Goal: Information Seeking & Learning: Learn about a topic

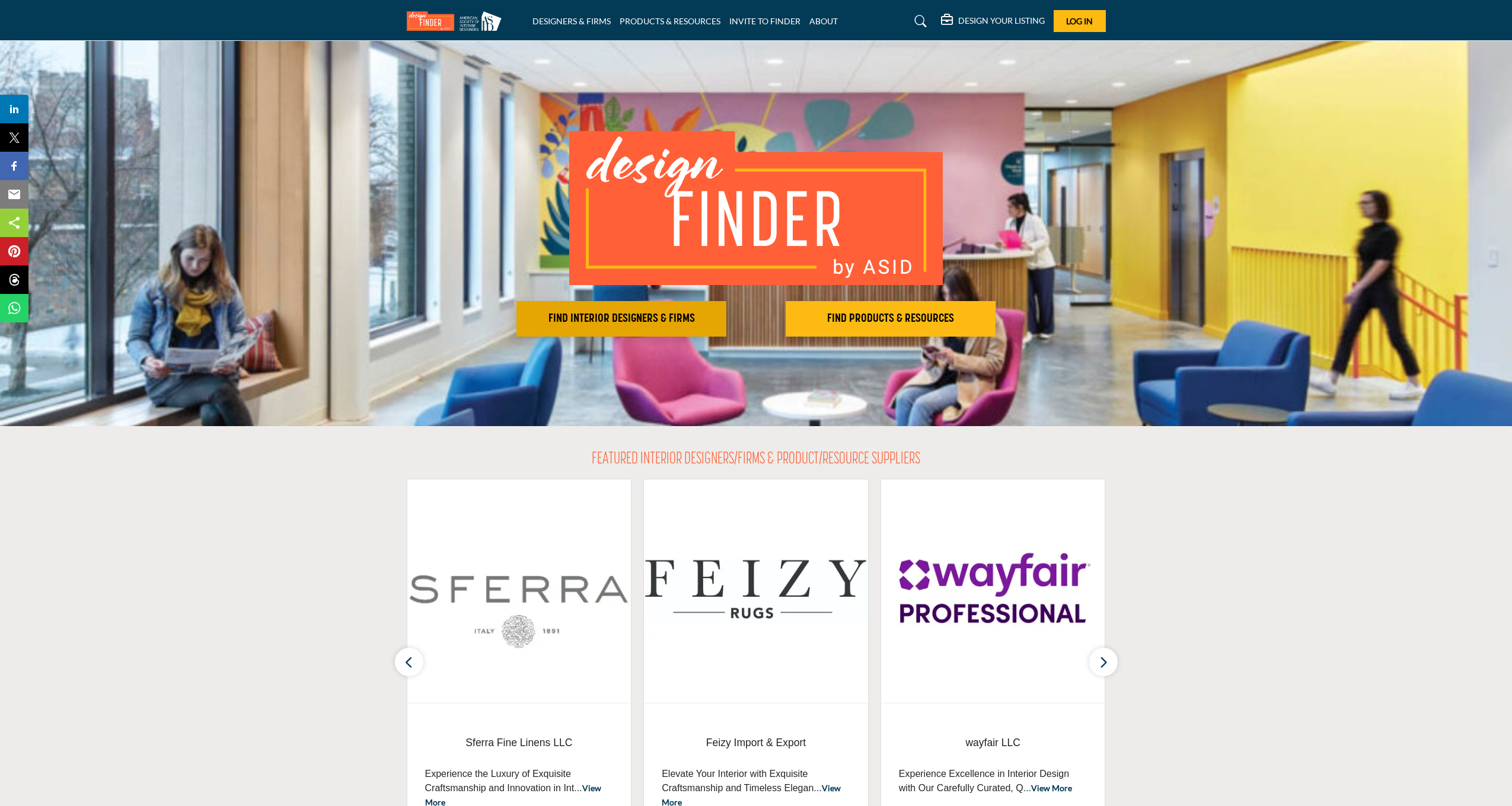
click at [633, 322] on h2 "FIND INTERIOR DESIGNERS & FIRMS" at bounding box center [622, 319] width 203 height 14
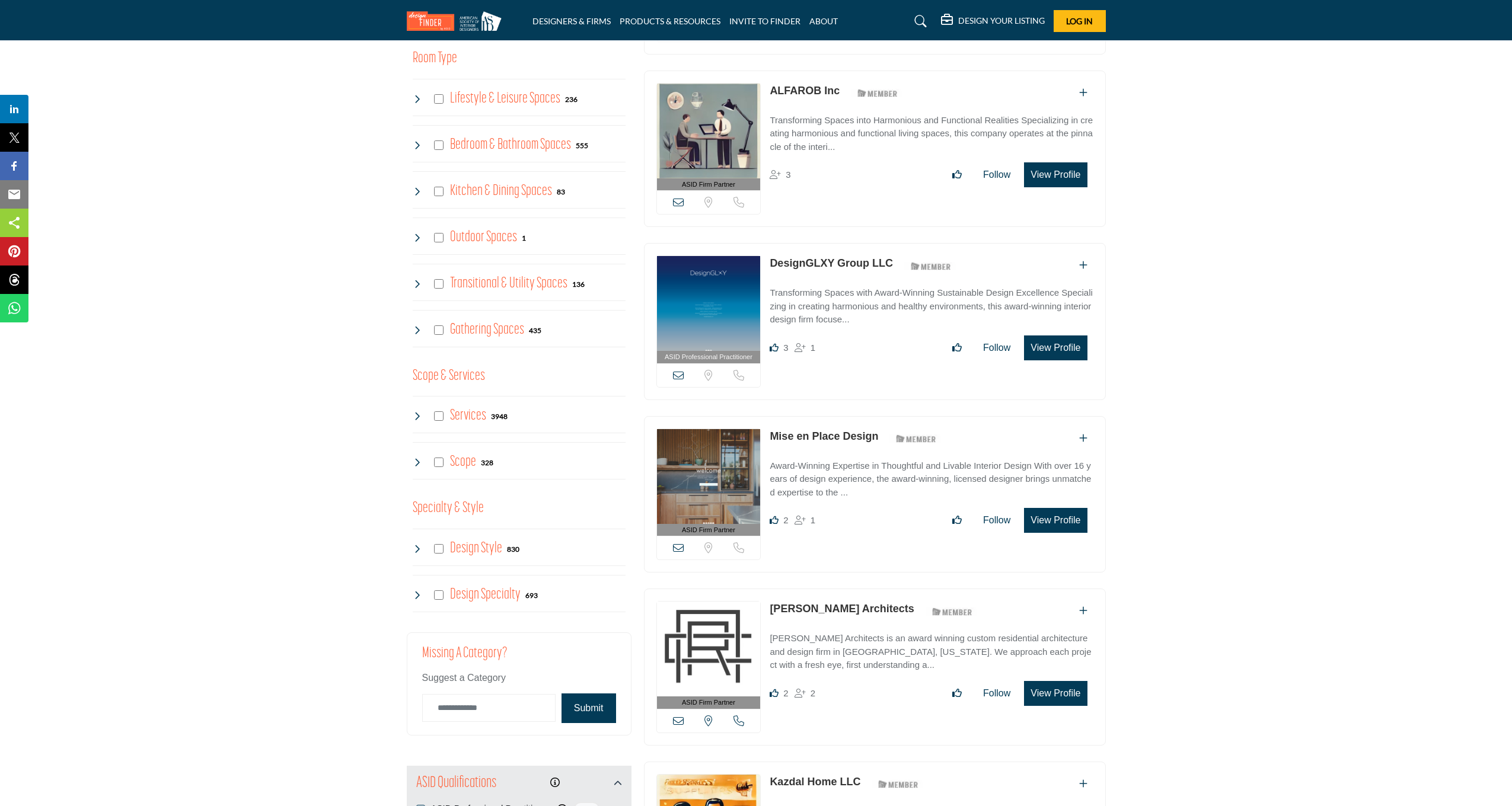
scroll to position [641, 1]
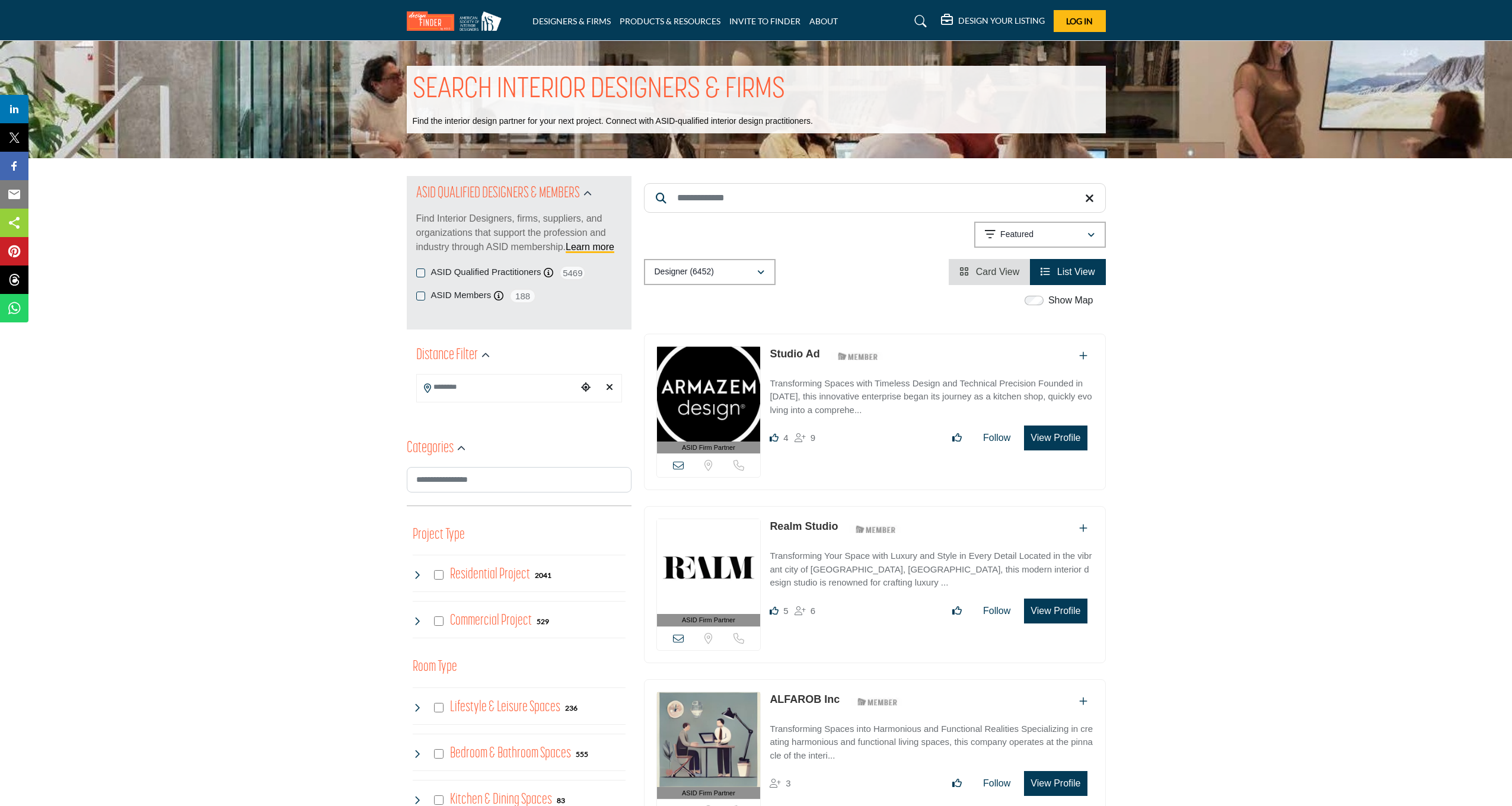
click at [800, 528] on link "Realm Studio" at bounding box center [803, 527] width 68 height 12
click at [796, 697] on link "ALFAROB Inc" at bounding box center [805, 699] width 70 height 12
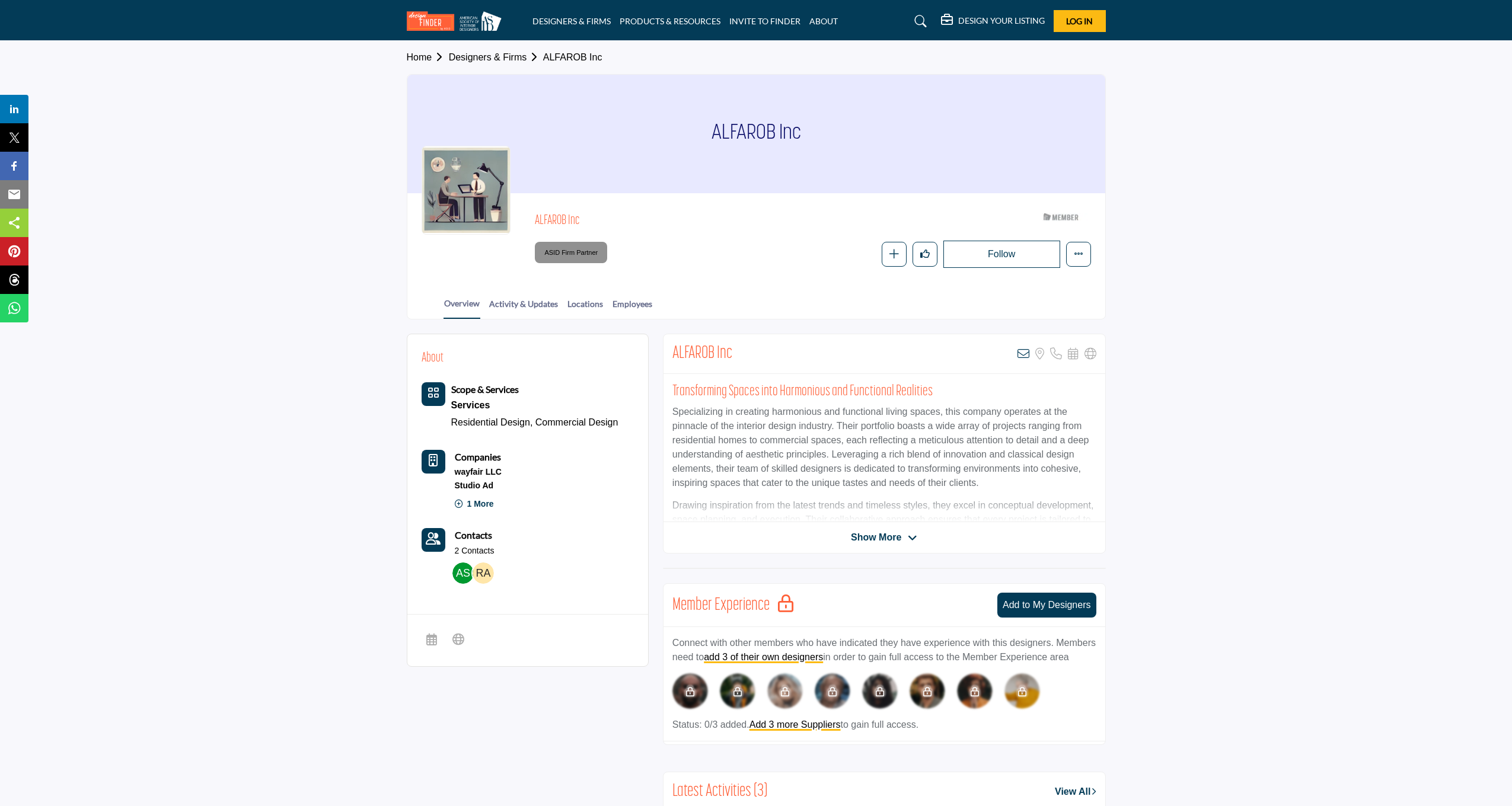
click at [885, 534] on span "Show More" at bounding box center [876, 538] width 50 height 14
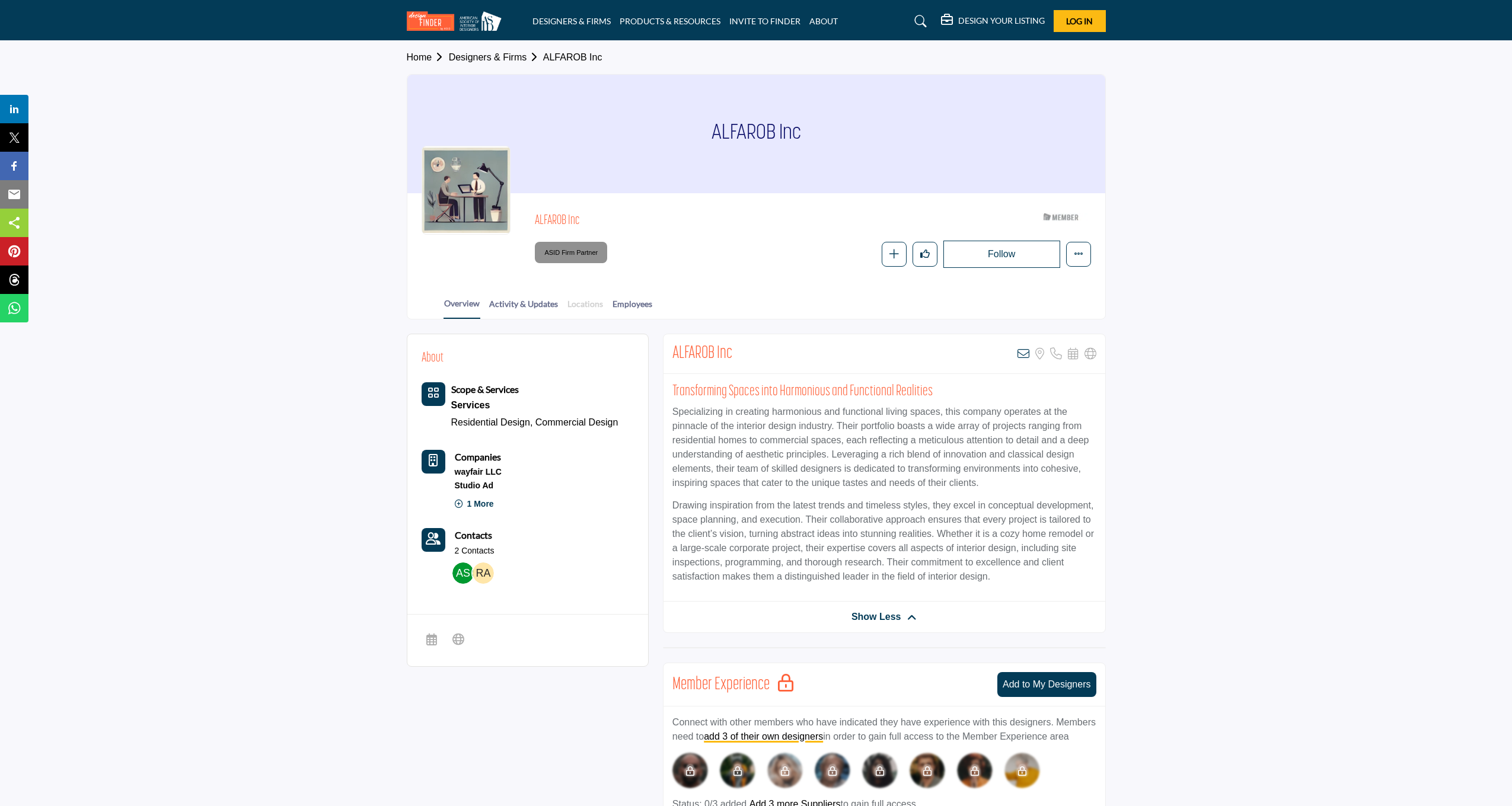
click at [597, 300] on link "Locations" at bounding box center [585, 308] width 37 height 20
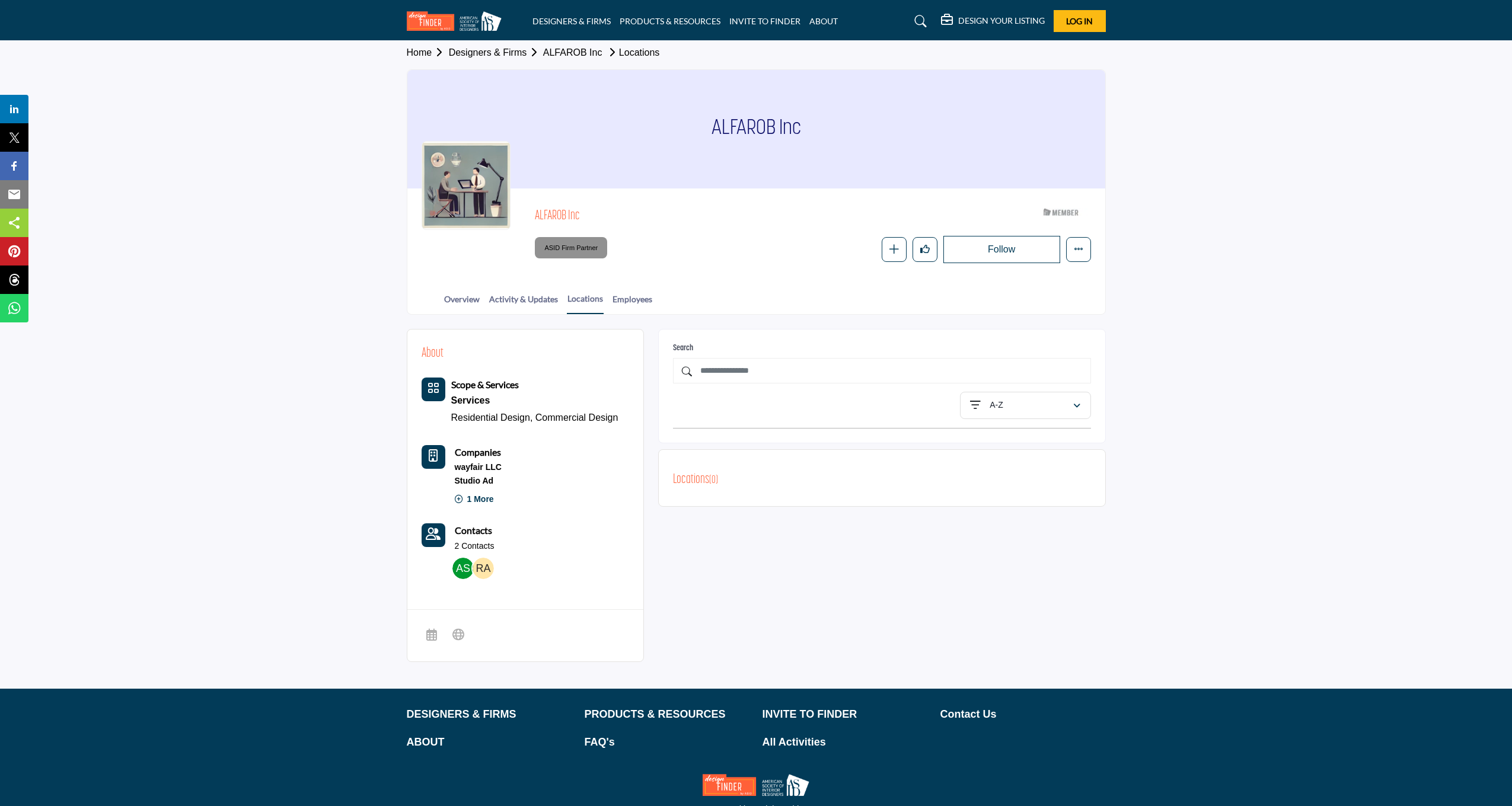
scroll to position [2, 0]
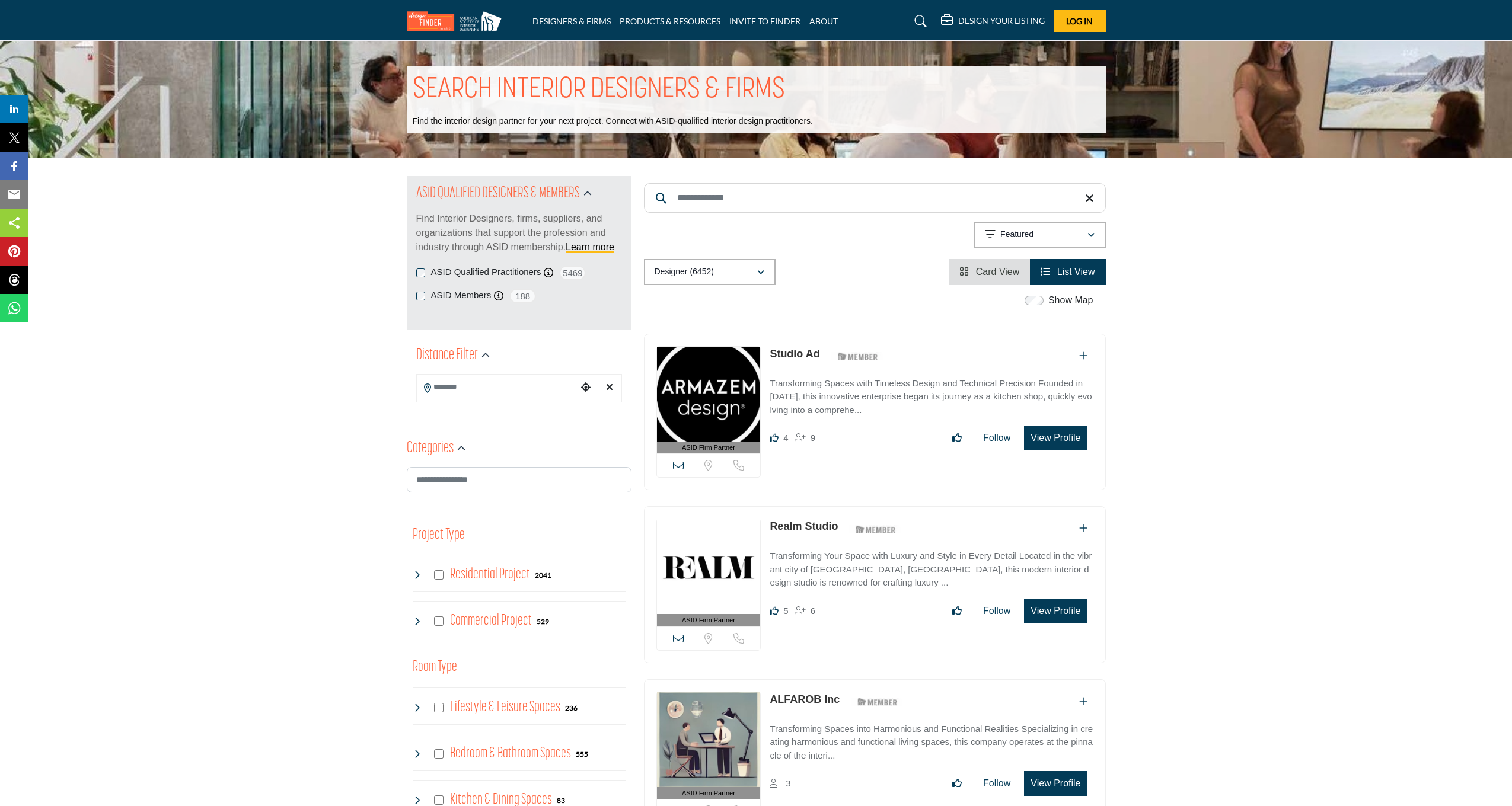
click at [587, 386] on icon "Choose your current location" at bounding box center [586, 387] width 9 height 9
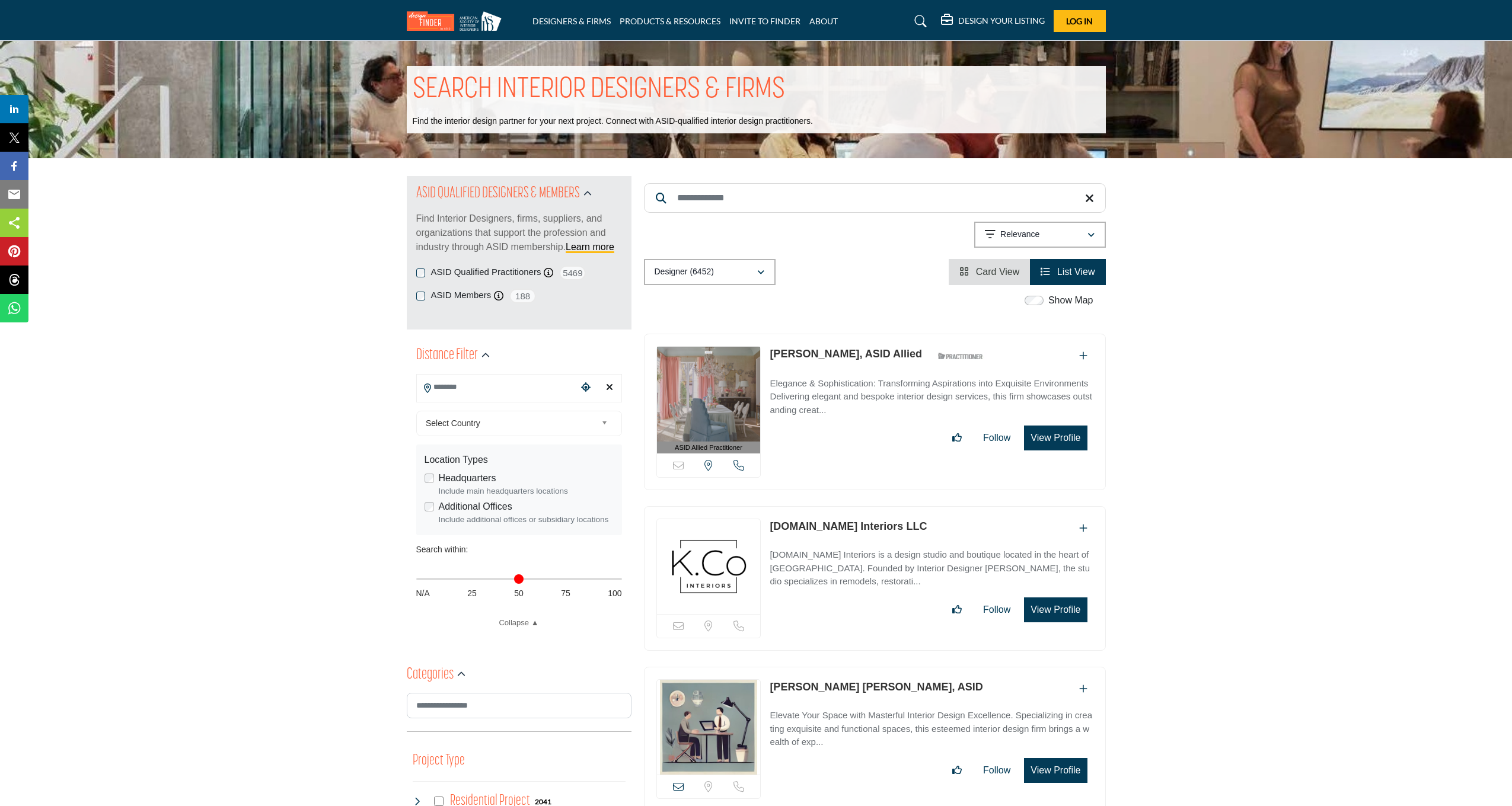
click at [463, 389] on input "Search Location" at bounding box center [496, 387] width 160 height 23
click at [477, 415] on li "[GEOGRAPHIC_DATA], [GEOGRAPHIC_DATA], [GEOGRAPHIC_DATA]" at bounding box center [519, 428] width 195 height 46
type input "**********"
type input "***"
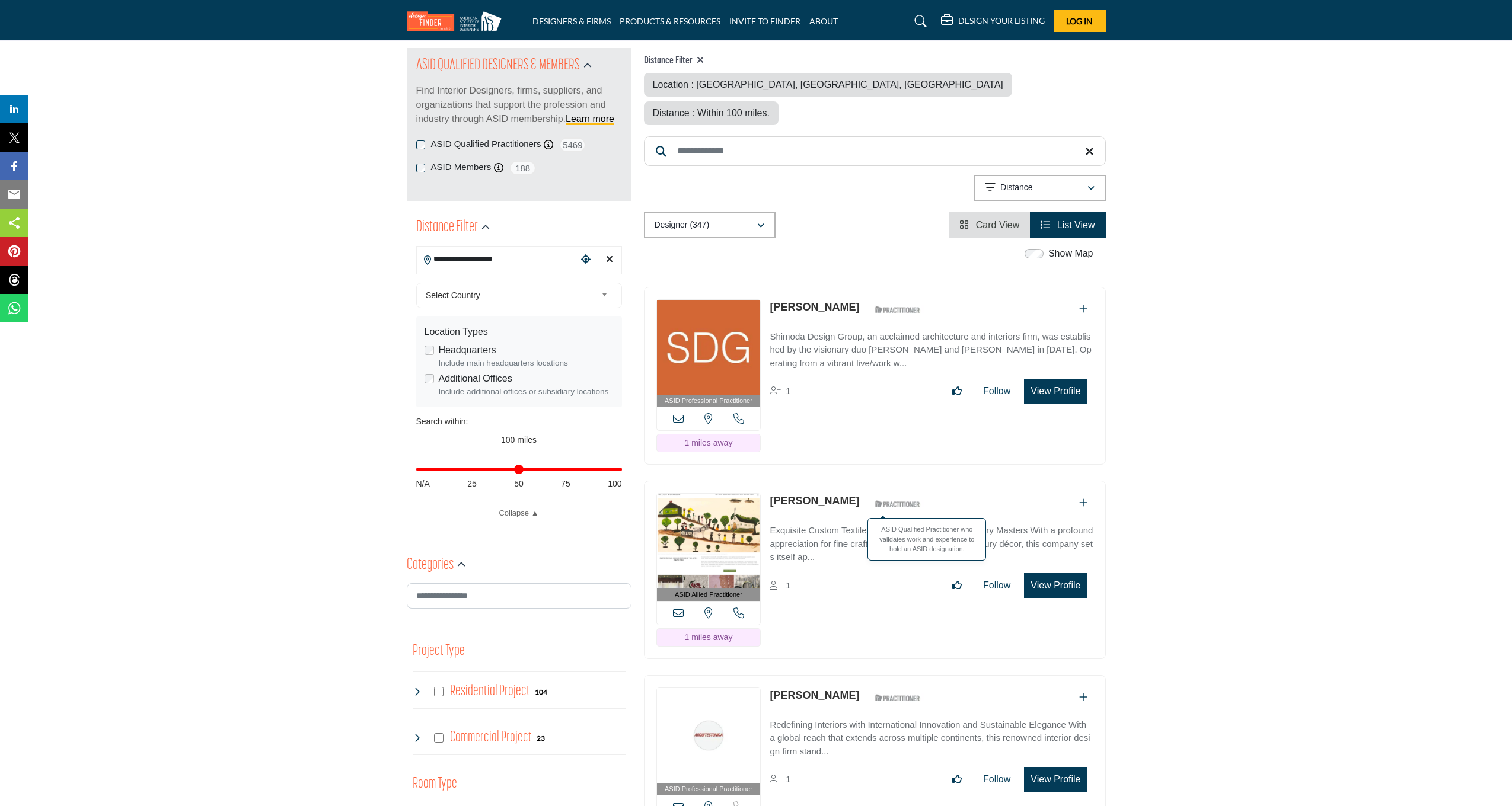
scroll to position [90, 0]
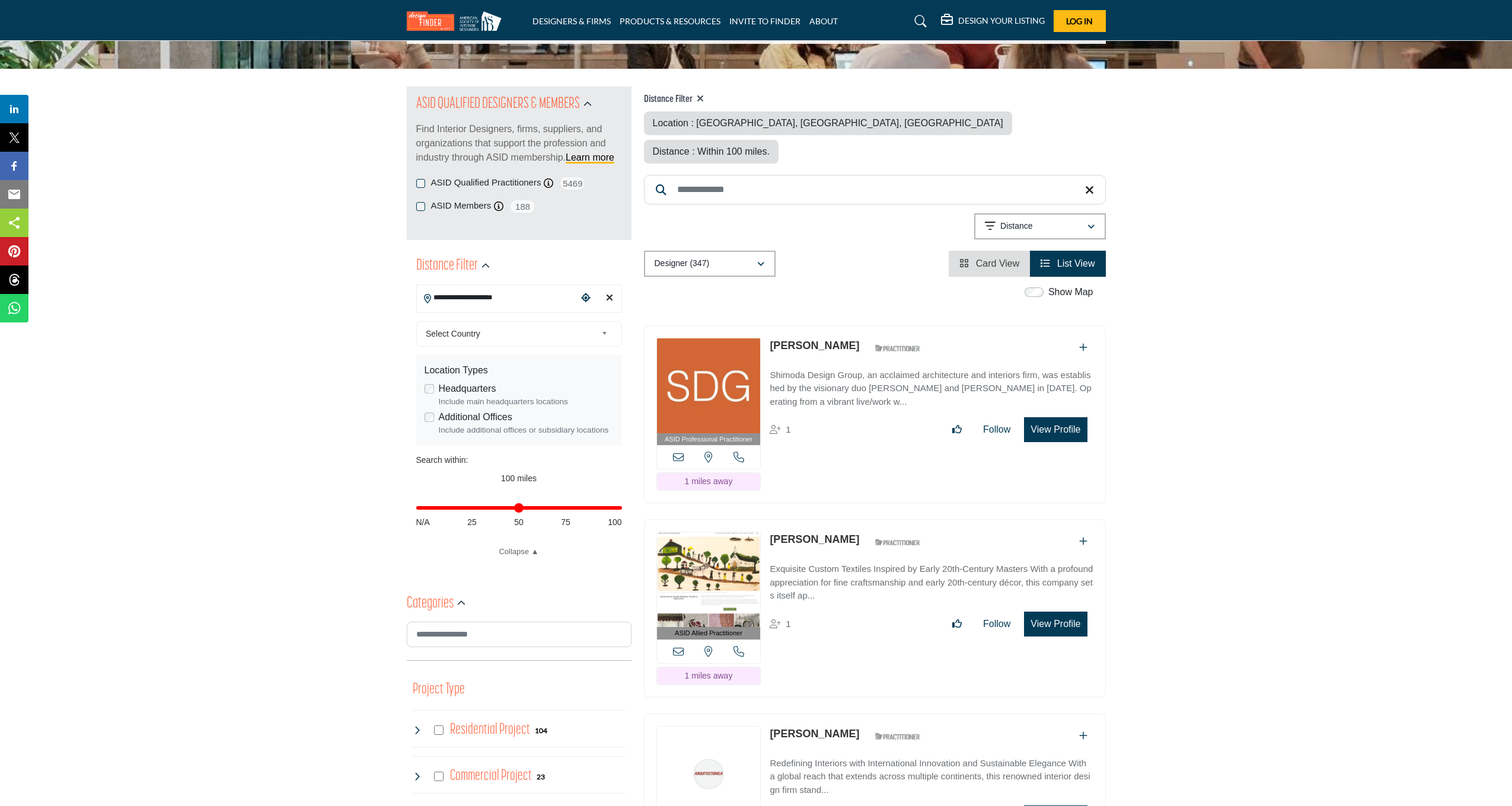
click at [791, 339] on link "[PERSON_NAME]" at bounding box center [815, 345] width 90 height 12
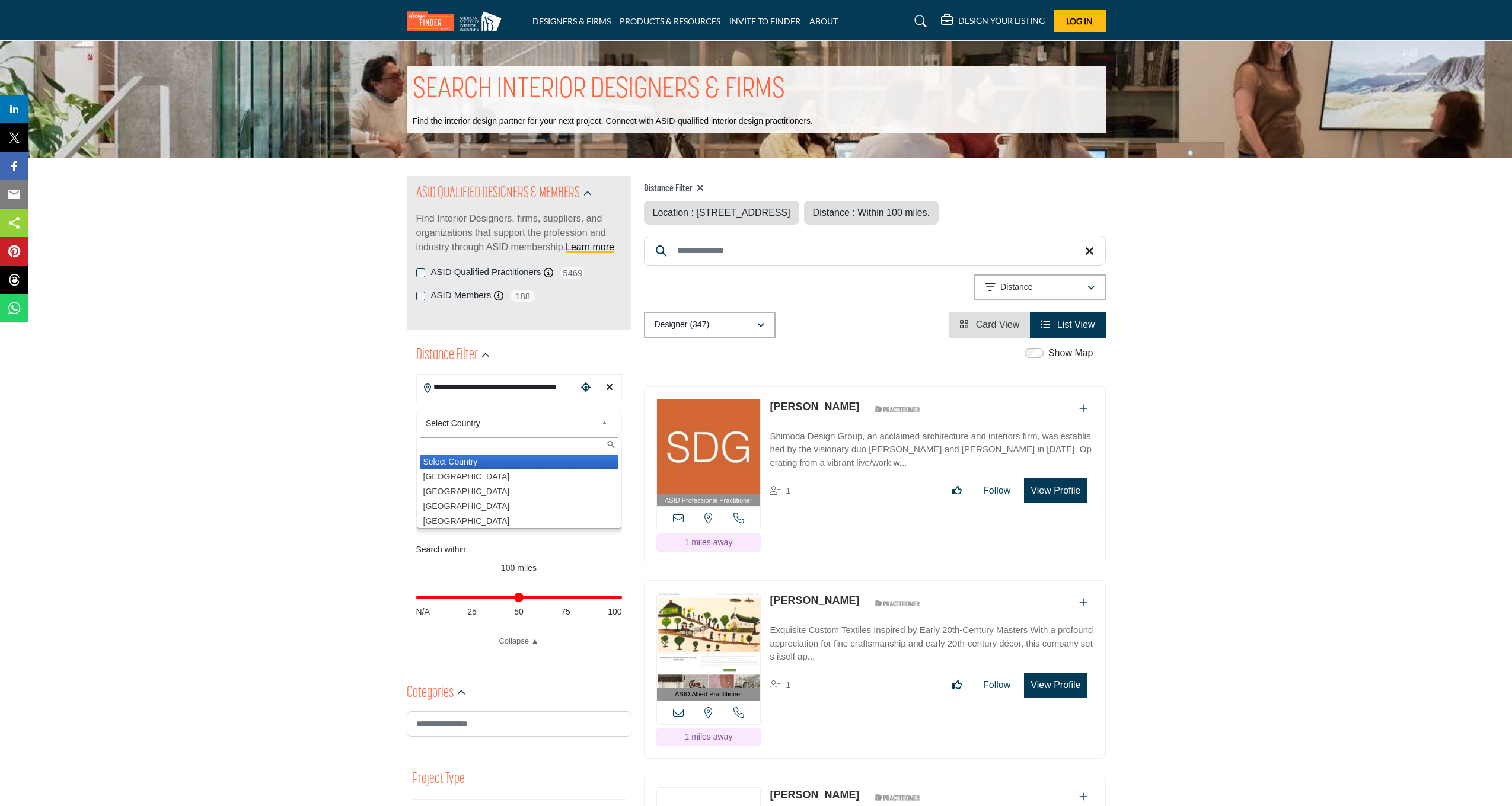
click at [602, 420] on b at bounding box center [606, 423] width 11 height 14
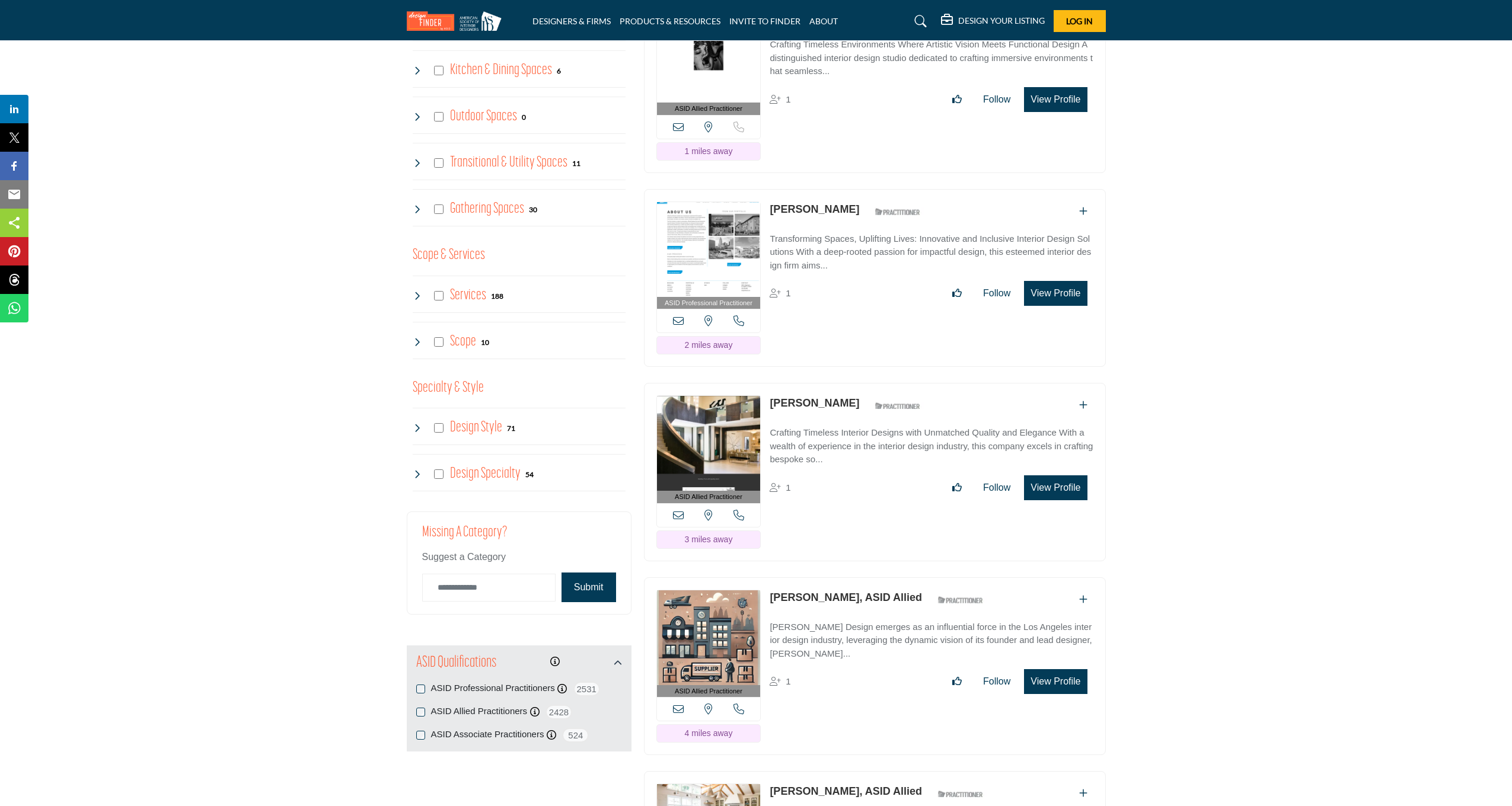
scroll to position [975, 0]
click at [801, 396] on link "[PERSON_NAME]" at bounding box center [815, 402] width 90 height 12
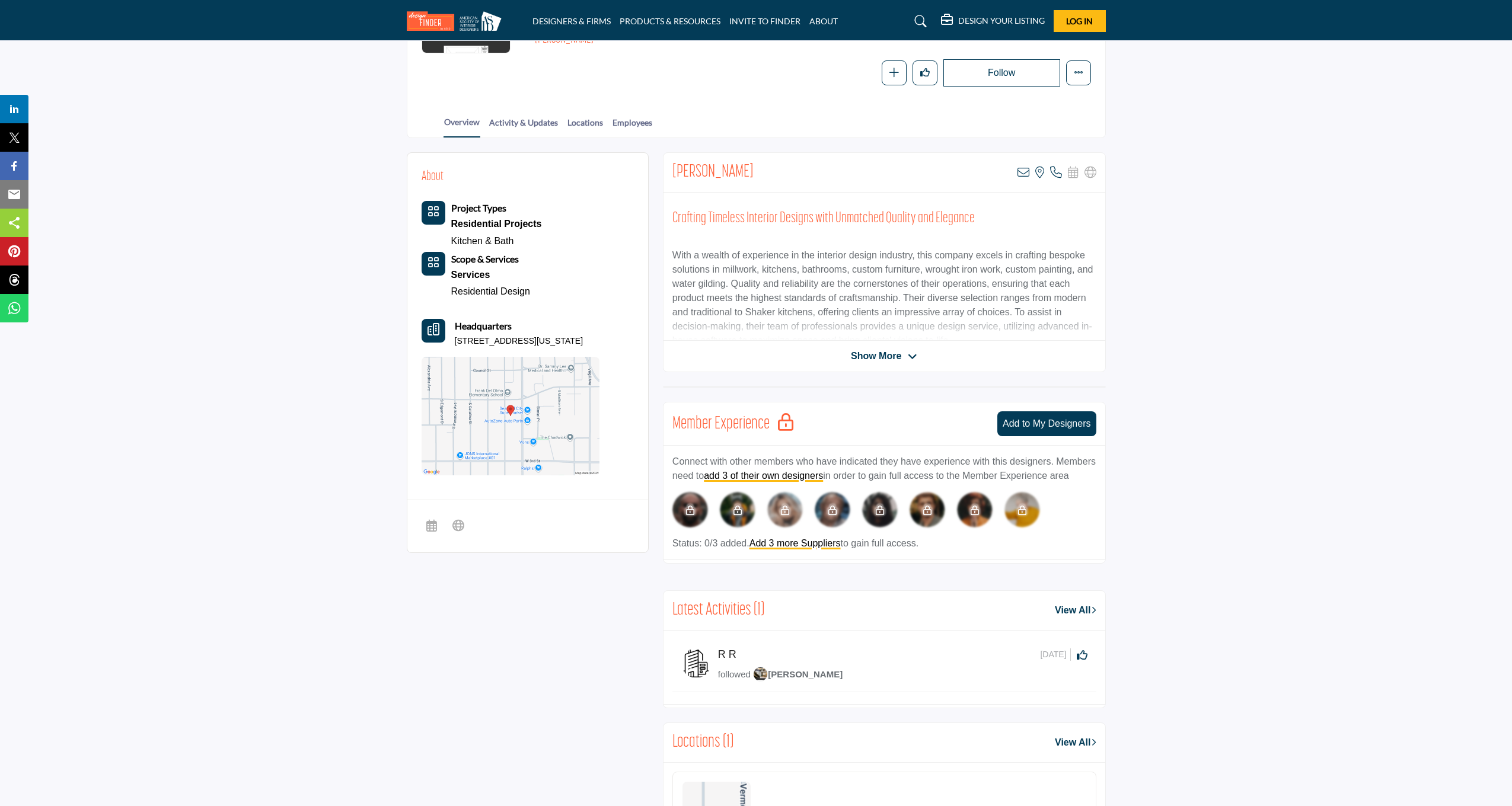
scroll to position [182, 0]
click at [877, 356] on span "Show More" at bounding box center [876, 356] width 50 height 14
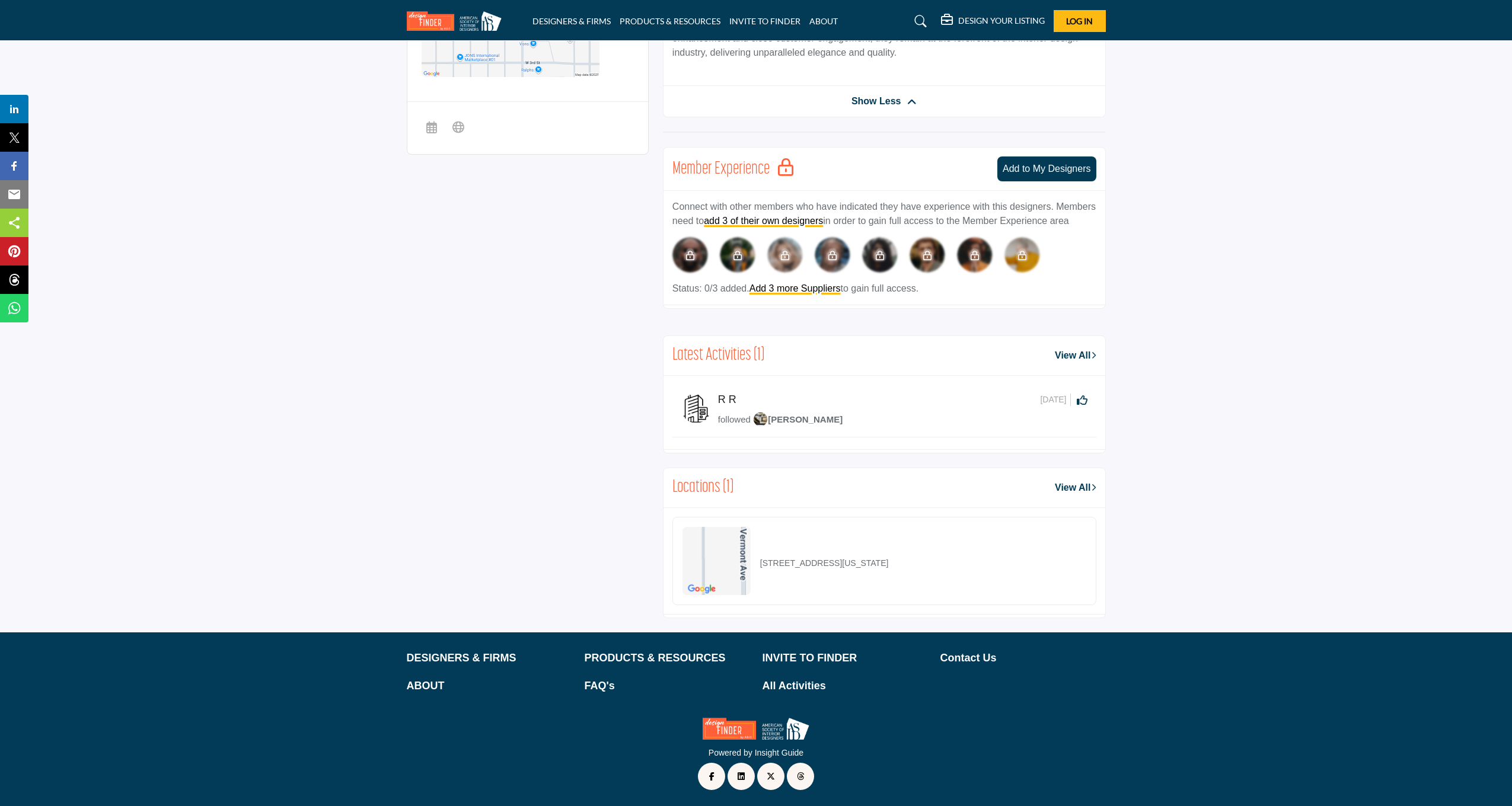
scroll to position [592, 0]
click at [730, 577] on img at bounding box center [716, 561] width 68 height 68
